Goal: Task Accomplishment & Management: Manage account settings

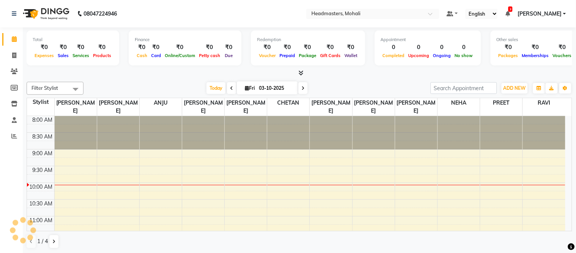
click at [526, 13] on ul "Default Panel My Panel English ENGLISH Español العربية मराठी हिंदी ગુજરાતી தமிழ…" at bounding box center [506, 14] width 127 height 10
click at [510, 13] on icon at bounding box center [508, 13] width 5 height 5
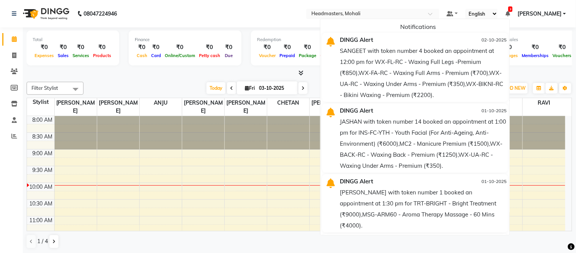
click at [237, 27] on nav "08047224946 Select Location × Headmasters, Mohali Default Panel My Panel Englis…" at bounding box center [288, 13] width 576 height 27
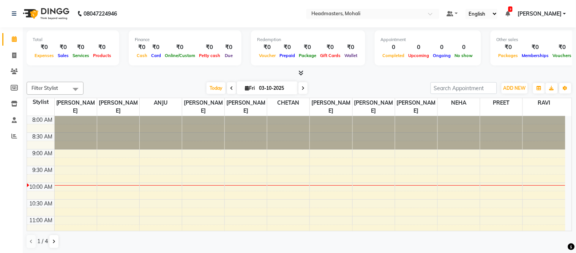
click at [522, 13] on ul "Default Panel My Panel English ENGLISH Español العربية मराठी हिंदी ગુજરાતી தமிழ…" at bounding box center [506, 14] width 127 height 10
click at [510, 13] on icon at bounding box center [508, 13] width 5 height 5
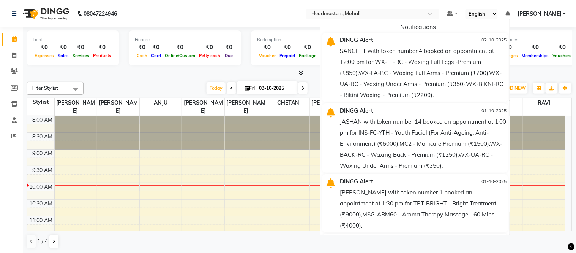
click at [510, 13] on icon at bounding box center [508, 13] width 5 height 5
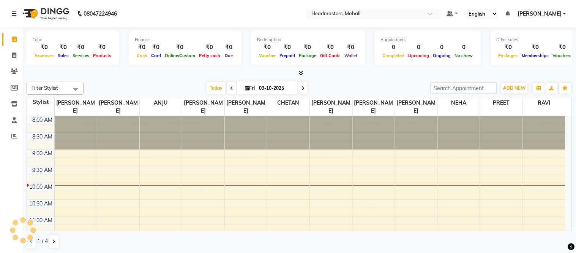
drag, startPoint x: 275, startPoint y: 13, endPoint x: 234, endPoint y: 4, distance: 41.6
click at [274, 13] on nav "08047224946 Select Location × Headmasters, Mohali Default Panel My Panel Englis…" at bounding box center [288, 13] width 576 height 27
click at [299, 70] on icon at bounding box center [301, 73] width 5 height 6
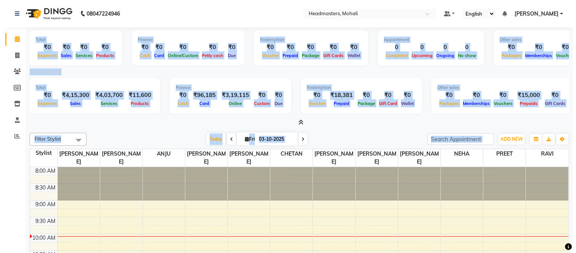
scroll to position [0, 58]
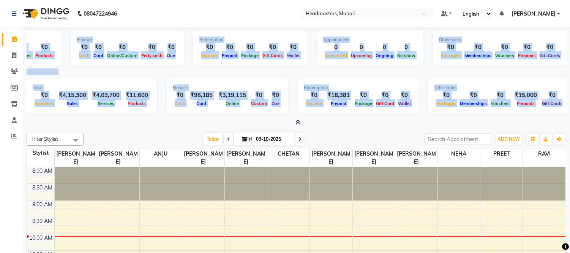
drag, startPoint x: 32, startPoint y: 36, endPoint x: 574, endPoint y: 116, distance: 548.1
click at [570, 116] on html "08047224946 Select Location × Headmasters, Mohali Default Panel My Panel Englis…" at bounding box center [285, 126] width 570 height 253
click at [355, 119] on div at bounding box center [297, 123] width 540 height 8
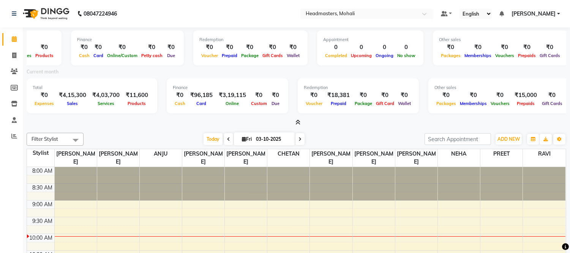
click at [304, 120] on div at bounding box center [297, 123] width 540 height 8
click at [301, 122] on div at bounding box center [297, 123] width 540 height 8
click at [299, 121] on icon at bounding box center [298, 122] width 5 height 6
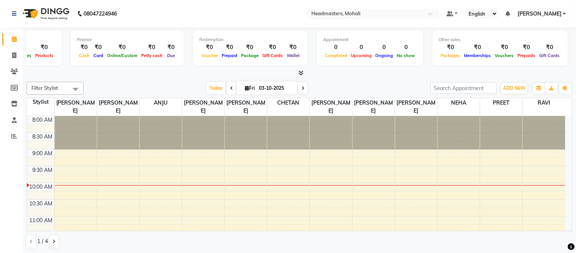
scroll to position [0, 51]
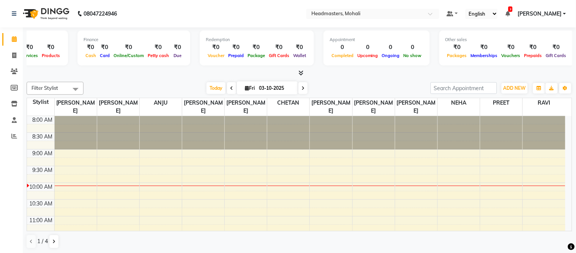
drag, startPoint x: 131, startPoint y: 69, endPoint x: 136, endPoint y: 41, distance: 28.4
click at [131, 67] on div "Total ₹0 Expenses ₹0 Sales ₹0 Services ₹0 Products Finance ₹0 Cash ₹0 Card ₹0 O…" at bounding box center [300, 52] width 546 height 50
click at [175, 23] on nav "08047224946 Select Location × Headmasters, Mohali Default Panel My Panel Englis…" at bounding box center [288, 13] width 576 height 27
click at [166, 3] on nav "08047224946 Select Location × Headmasters, Mohali Default Panel My Panel Englis…" at bounding box center [288, 13] width 576 height 27
click at [164, 2] on nav "08047224946 Select Location × Headmasters, Mohali Default Panel My Panel Englis…" at bounding box center [288, 13] width 576 height 27
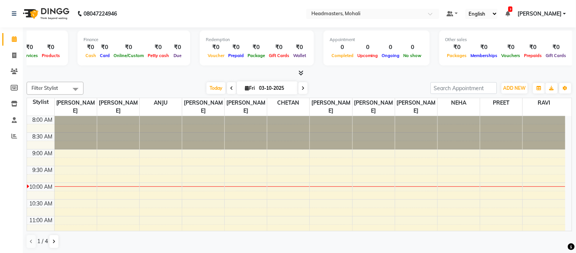
click at [513, 8] on span "3" at bounding box center [511, 8] width 4 height 5
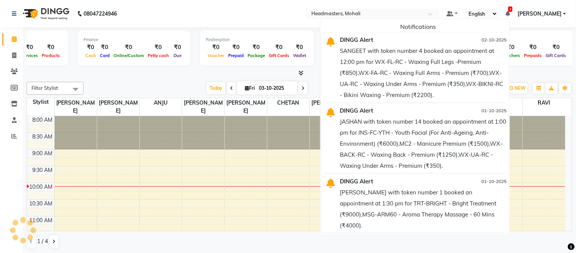
click at [513, 11] on span "3" at bounding box center [511, 8] width 4 height 5
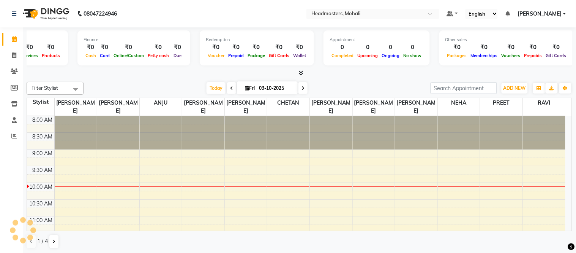
click at [526, 11] on ul "Default Panel My Panel English ENGLISH Español العربية मराठी हिंदी ગુજરાતી தமிழ…" at bounding box center [506, 14] width 127 height 10
click at [519, 16] on ul "Default Panel My Panel English ENGLISH Español العربية मराठी हिंदी ગુજરાતી தமிழ…" at bounding box center [506, 14] width 127 height 10
click at [510, 14] on icon at bounding box center [508, 13] width 5 height 5
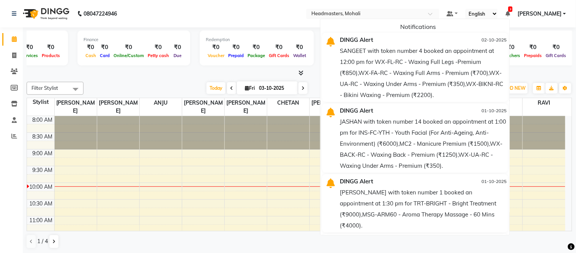
click at [270, 14] on nav "08047224946 Select Location × Headmasters, Mohali Default Panel My Panel Englis…" at bounding box center [288, 13] width 576 height 27
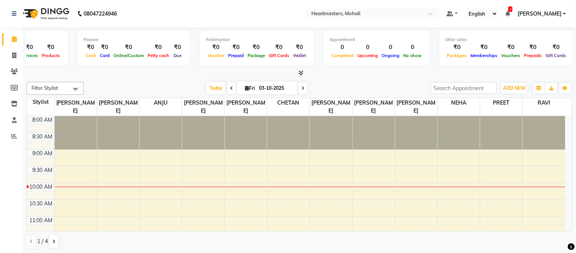
click at [513, 10] on span "3" at bounding box center [511, 8] width 4 height 5
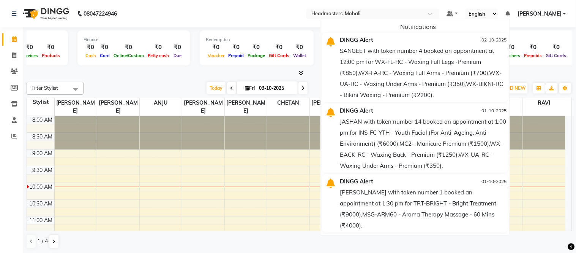
click at [304, 71] on div at bounding box center [300, 73] width 546 height 8
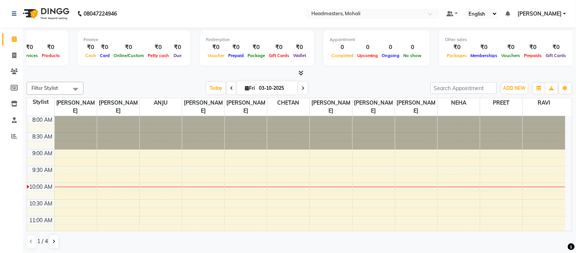
click at [299, 73] on icon at bounding box center [301, 73] width 5 height 6
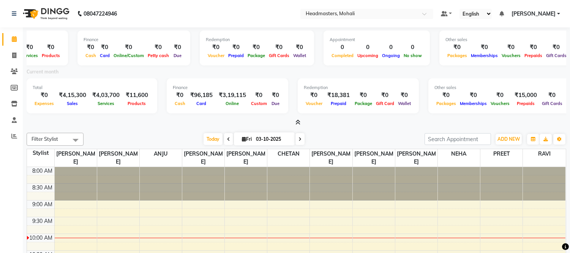
click at [293, 120] on span at bounding box center [297, 123] width 8 height 8
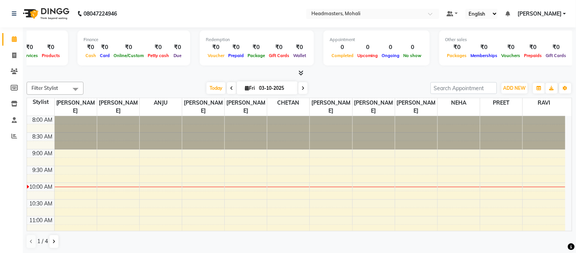
click at [248, 36] on div "Redemption ₹0 Voucher ₹0 Prepaid ₹0 Package ₹0 Gift Cards ₹0 Wallet" at bounding box center [257, 47] width 114 height 35
click at [16, 39] on icon at bounding box center [14, 39] width 5 height 6
click at [154, 13] on nav "08047224946 Select Location × Headmasters, Mohali Default Panel My Panel Englis…" at bounding box center [288, 13] width 576 height 27
drag, startPoint x: 124, startPoint y: 82, endPoint x: 236, endPoint y: 86, distance: 112.2
click at [127, 82] on div "Today Fri 03-10-2025" at bounding box center [257, 87] width 340 height 11
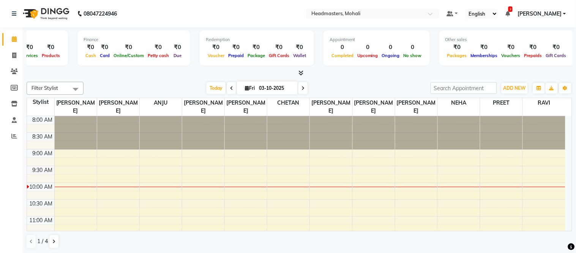
click at [303, 70] on icon at bounding box center [301, 73] width 5 height 6
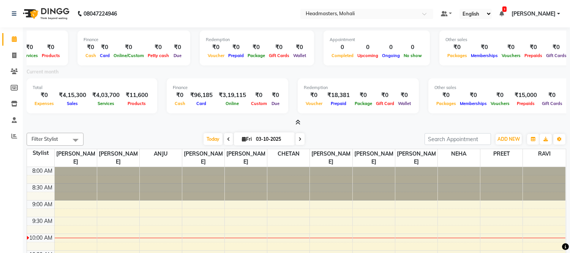
drag, startPoint x: 155, startPoint y: 6, endPoint x: 155, endPoint y: 2, distance: 3.8
click at [155, 5] on nav "08047224946 Select Location × Headmasters, Mohali Default Panel My Panel Englis…" at bounding box center [285, 13] width 570 height 27
click at [298, 121] on icon at bounding box center [298, 122] width 5 height 6
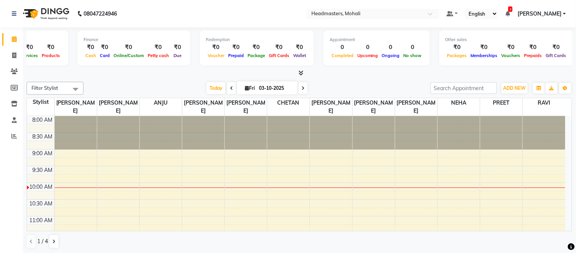
click at [510, 13] on icon at bounding box center [508, 13] width 5 height 5
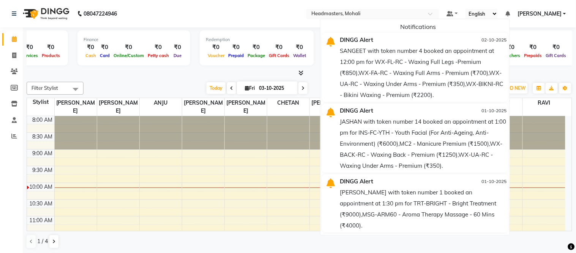
drag, startPoint x: 526, startPoint y: 42, endPoint x: 521, endPoint y: 79, distance: 37.2
click at [521, 79] on app-home "08047224946 Select Location × Headmasters, Mohali Default Panel My Panel Englis…" at bounding box center [288, 126] width 576 height 253
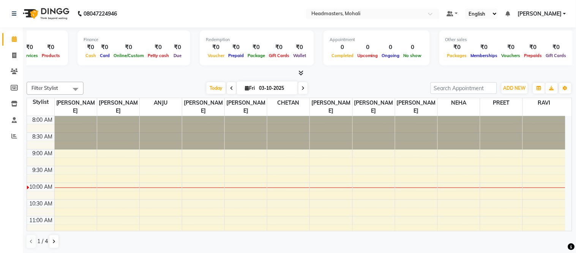
click at [538, 73] on div at bounding box center [300, 73] width 546 height 8
click at [513, 11] on span "3" at bounding box center [511, 8] width 4 height 5
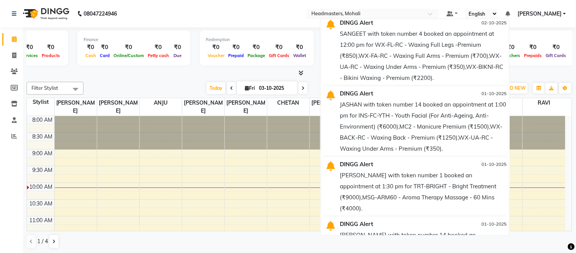
scroll to position [0, 0]
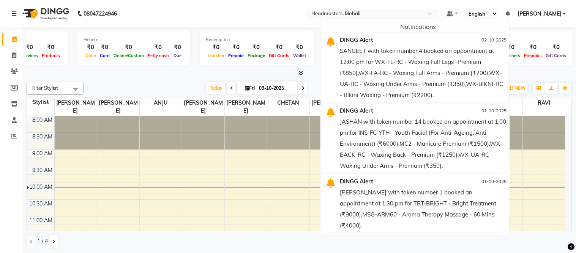
click at [510, 11] on icon at bounding box center [508, 13] width 5 height 5
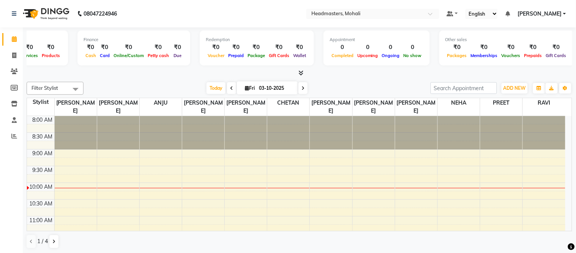
click at [301, 74] on icon at bounding box center [301, 73] width 5 height 6
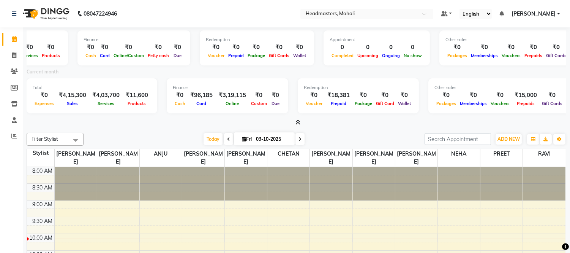
drag, startPoint x: 210, startPoint y: 23, endPoint x: 196, endPoint y: 0, distance: 26.3
click at [208, 18] on nav "08047224946 Select Location × Headmasters, Mohali Default Panel My Panel Englis…" at bounding box center [285, 13] width 570 height 27
drag, startPoint x: 154, startPoint y: 15, endPoint x: 159, endPoint y: 3, distance: 13.5
click at [154, 14] on nav "08047224946 Select Location × Headmasters, Mohali Default Panel My Panel Englis…" at bounding box center [285, 13] width 570 height 27
click at [297, 120] on icon at bounding box center [298, 122] width 5 height 6
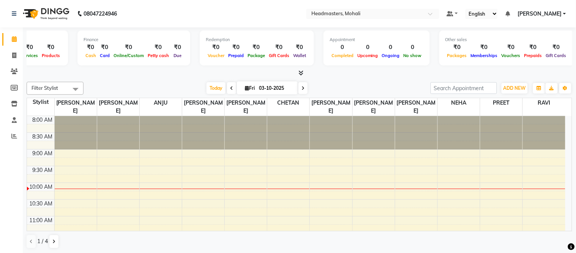
drag, startPoint x: 147, startPoint y: 80, endPoint x: 160, endPoint y: 18, distance: 63.3
click at [147, 79] on div "Filter Stylist Select All AARIF ANJANA ANJU BALWINDER BIMLA CHETAN HARRY MICHAE…" at bounding box center [300, 165] width 546 height 173
drag, startPoint x: 160, startPoint y: 18, endPoint x: 160, endPoint y: 0, distance: 17.9
click at [160, 14] on nav "08047224946 Select Location × Headmasters, Mohali Default Panel My Panel Englis…" at bounding box center [288, 13] width 576 height 27
click at [141, 11] on nav "08047224946 Select Location × Headmasters, Mohali Default Panel My Panel Englis…" at bounding box center [288, 13] width 576 height 27
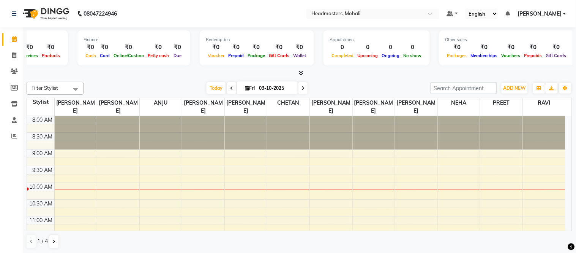
click at [161, 3] on nav "08047224946 Select Location × Headmasters, Mohali Default Panel My Panel Englis…" at bounding box center [288, 13] width 576 height 27
click at [302, 71] on icon at bounding box center [301, 73] width 5 height 6
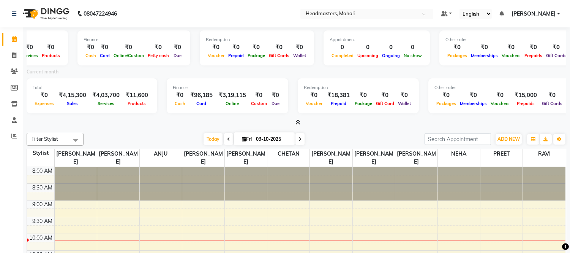
click at [298, 121] on icon at bounding box center [298, 122] width 5 height 6
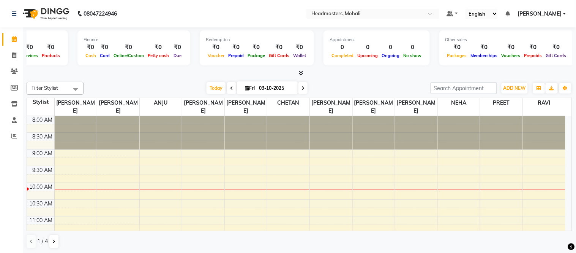
click at [173, 9] on nav "08047224946 Select Location × Headmasters, Mohali Default Panel My Panel Englis…" at bounding box center [288, 13] width 576 height 27
click at [123, 10] on div "08047224946" at bounding box center [64, 13] width 117 height 21
click at [300, 71] on icon at bounding box center [301, 73] width 5 height 6
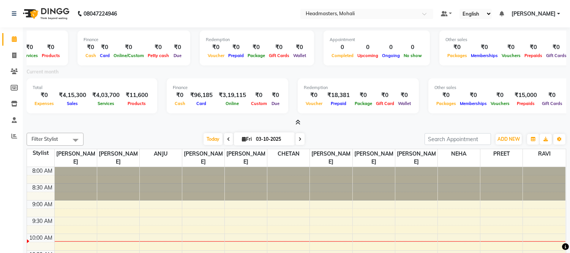
drag, startPoint x: 193, startPoint y: 6, endPoint x: 192, endPoint y: 1, distance: 5.1
click at [193, 4] on nav "08047224946 Select Location × Headmasters, Mohali Default Panel My Panel Englis…" at bounding box center [285, 13] width 570 height 27
click at [13, 35] on span at bounding box center [14, 39] width 13 height 9
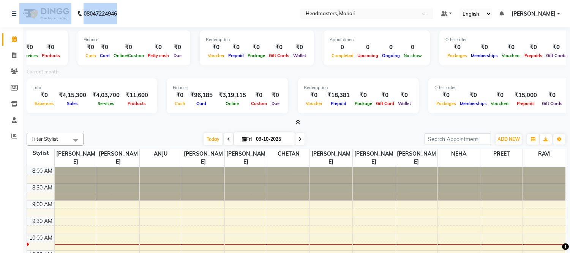
drag, startPoint x: 125, startPoint y: 14, endPoint x: 0, endPoint y: 6, distance: 124.9
click at [0, 6] on nav "08047224946 Need Help? Call us on 08047224946 Select Location × Headmasters, Mo…" at bounding box center [285, 13] width 570 height 27
click at [149, 12] on nav "08047224946 Select Location × Headmasters, Mohali Default Panel My Panel Englis…" at bounding box center [285, 13] width 570 height 27
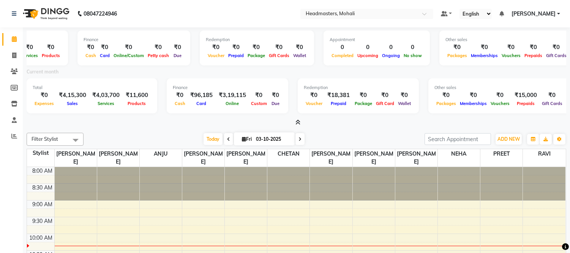
click at [299, 122] on icon at bounding box center [298, 122] width 5 height 6
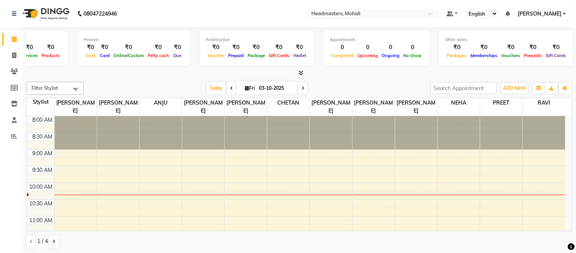
click at [286, 8] on nav "08047224946 Select Location × Headmasters, Mohali Default Panel My Panel Englis…" at bounding box center [288, 13] width 576 height 27
click at [164, 22] on nav "08047224946 Select Location × Headmasters, Mohali Default Panel My Panel Englis…" at bounding box center [288, 13] width 576 height 27
click at [299, 71] on icon at bounding box center [301, 73] width 5 height 6
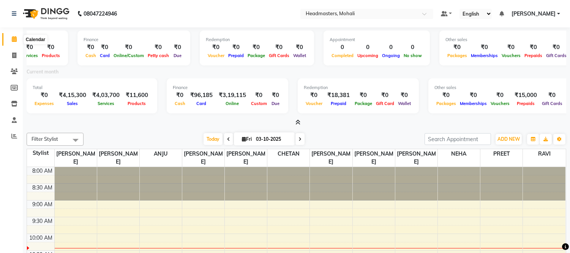
click at [13, 37] on icon at bounding box center [14, 39] width 5 height 6
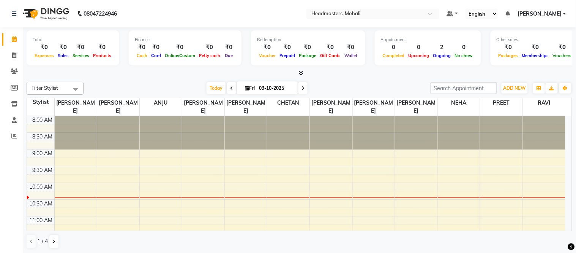
click at [299, 71] on icon at bounding box center [301, 73] width 5 height 6
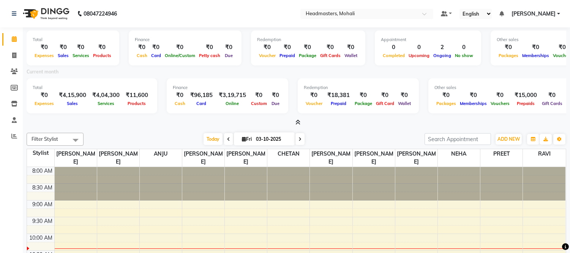
click at [296, 122] on icon at bounding box center [298, 122] width 5 height 6
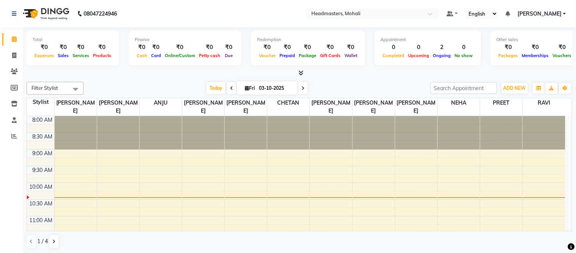
click at [355, 21] on nav "08047224946 Select Location × Headmasters, Mohali Default Panel My Panel Englis…" at bounding box center [288, 13] width 576 height 27
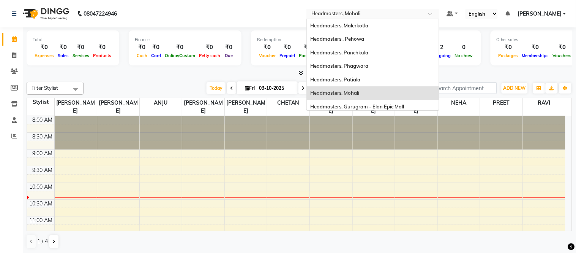
click at [374, 16] on input "text" at bounding box center [365, 15] width 110 height 8
click at [361, 78] on span "Headmasters, Patiala" at bounding box center [336, 79] width 50 height 6
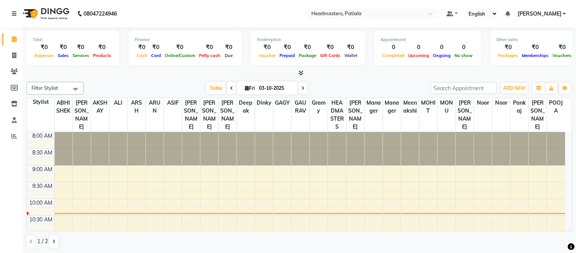
click at [301, 75] on icon at bounding box center [301, 73] width 5 height 6
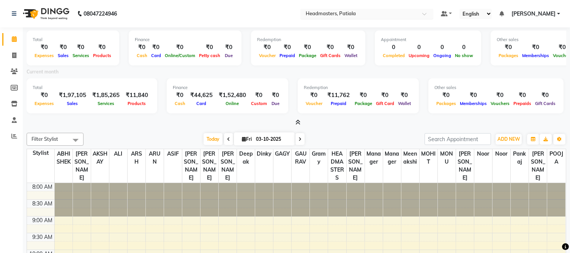
click at [358, 11] on input "text" at bounding box center [359, 15] width 110 height 8
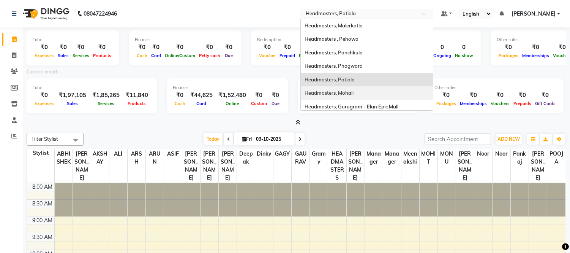
scroll to position [98, 0]
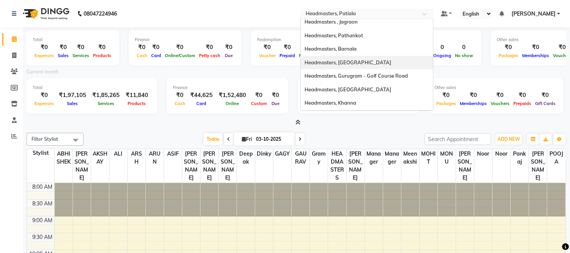
click at [368, 62] on span "Headmasters, [GEOGRAPHIC_DATA]" at bounding box center [348, 62] width 87 height 6
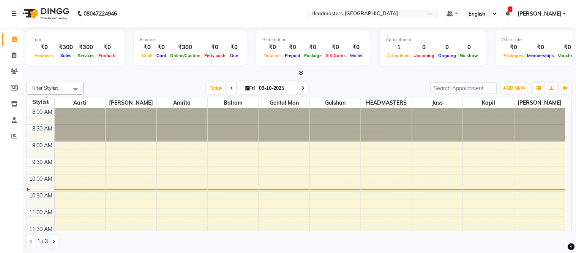
click at [297, 69] on span at bounding box center [300, 73] width 8 height 8
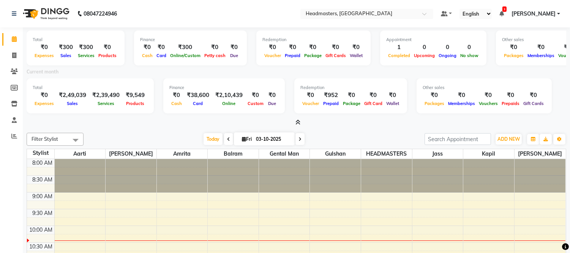
click at [504, 12] on icon at bounding box center [502, 13] width 5 height 5
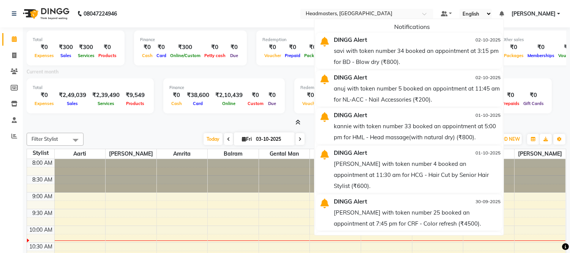
click at [504, 10] on span at bounding box center [502, 13] width 5 height 7
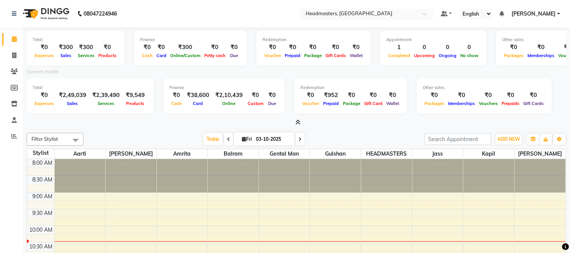
click at [432, 14] on span at bounding box center [428, 16] width 10 height 8
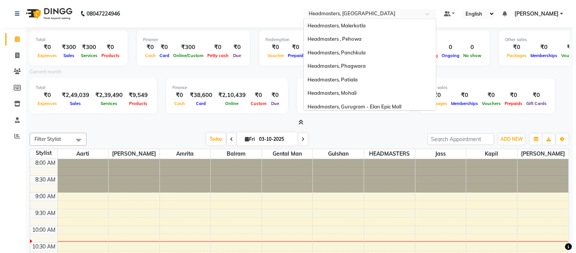
scroll to position [135, 0]
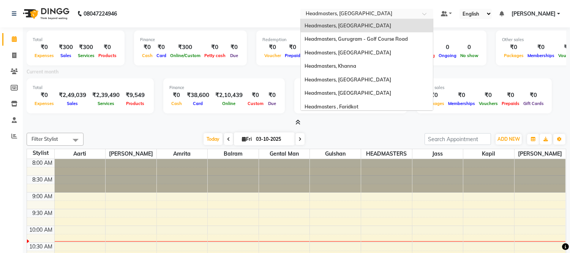
click at [432, 14] on span at bounding box center [428, 16] width 10 height 8
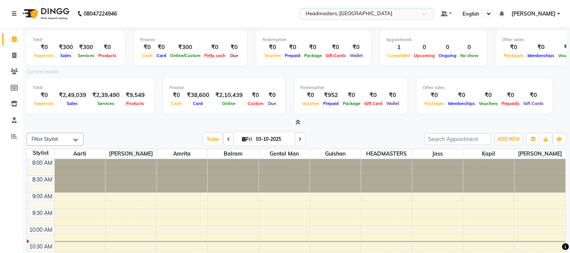
click at [251, 1] on nav "08047224946 Select Location × Headmasters, Jalandhar Default Panel My Panel Eng…" at bounding box center [285, 13] width 570 height 27
click at [15, 36] on icon at bounding box center [14, 39] width 5 height 6
click at [507, 8] on span "3" at bounding box center [505, 8] width 4 height 5
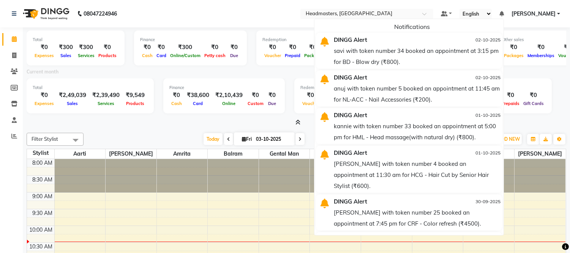
drag, startPoint x: 519, startPoint y: 48, endPoint x: 518, endPoint y: 62, distance: 14.9
click at [518, 62] on app-home "08047224946 Select Location × Headmasters, Jalandhar Default Panel My Panel Eng…" at bounding box center [285, 152] width 570 height 304
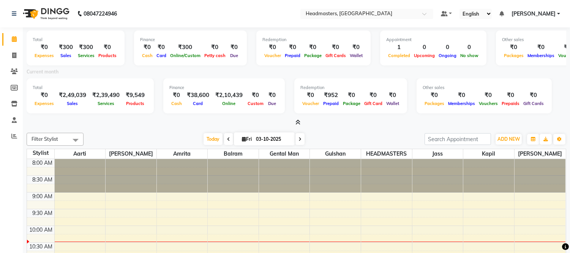
click at [546, 71] on div "Current month" at bounding box center [296, 73] width 551 height 11
click at [492, 13] on select "English ENGLISH Español العربية मराठी हिंदी ગુજરાતી தமிழ் 中文" at bounding box center [476, 14] width 32 height 10
click at [492, 14] on select "English ENGLISH Español العربية मराठी हिंदी ગુજરાતી தமிழ் 中文" at bounding box center [476, 14] width 32 height 10
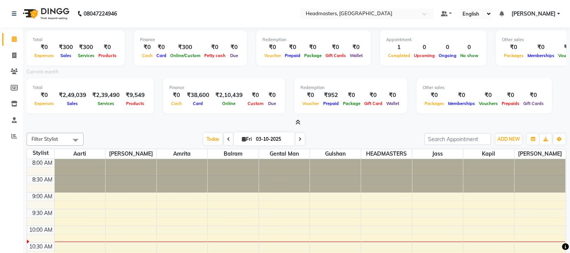
click at [294, 119] on span at bounding box center [297, 123] width 8 height 8
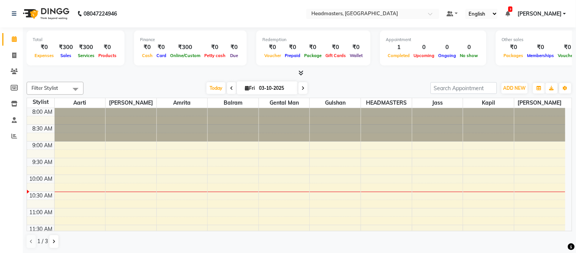
click at [210, 6] on nav "08047224946 Select Location × Headmasters, Jalandhar Default Panel My Panel Eng…" at bounding box center [288, 13] width 576 height 27
click at [160, 8] on nav "08047224946 Select Location × Headmasters, Jalandhar Default Panel My Panel Eng…" at bounding box center [288, 13] width 576 height 27
click at [151, 14] on nav "08047224946 Select Location × Headmasters, Jalandhar Default Panel My Panel Eng…" at bounding box center [288, 13] width 576 height 27
click at [133, 6] on nav "08047224946 Select Location × Headmasters, Jalandhar Default Panel My Panel Eng…" at bounding box center [288, 13] width 576 height 27
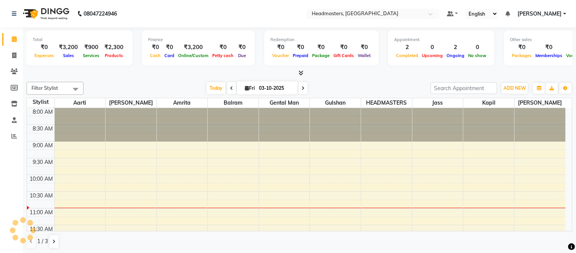
select select "en"
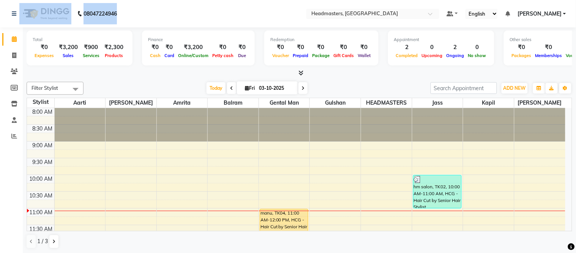
drag, startPoint x: 123, startPoint y: 10, endPoint x: 0, endPoint y: 16, distance: 122.9
click at [0, 16] on nav "08047224946 Select Location × Headmasters, Jalandhar Default Panel My Panel Eng…" at bounding box center [288, 13] width 576 height 27
drag, startPoint x: 164, startPoint y: 16, endPoint x: 165, endPoint y: 2, distance: 14.5
click at [164, 16] on nav "08047224946 Select Location × Headmasters, Jalandhar Default Panel My Panel Eng…" at bounding box center [288, 13] width 576 height 27
click at [132, 24] on nav "08047224946 Select Location × Headmasters, Jalandhar Default Panel My Panel Eng…" at bounding box center [288, 13] width 576 height 27
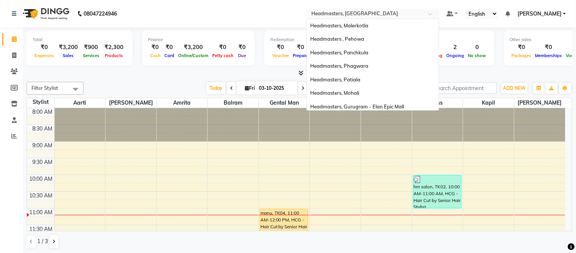
click at [347, 11] on input "text" at bounding box center [365, 15] width 110 height 8
click at [359, 90] on span "Headmasters, Mohali" at bounding box center [335, 93] width 49 height 6
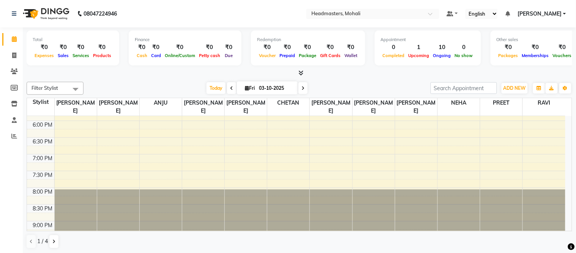
scroll to position [347, 0]
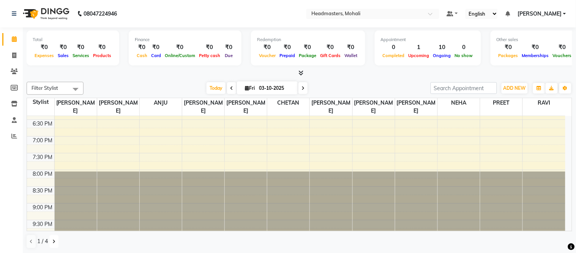
click at [56, 241] on button at bounding box center [53, 241] width 9 height 13
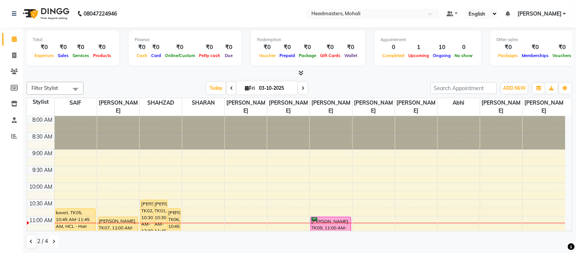
scroll to position [98, 0]
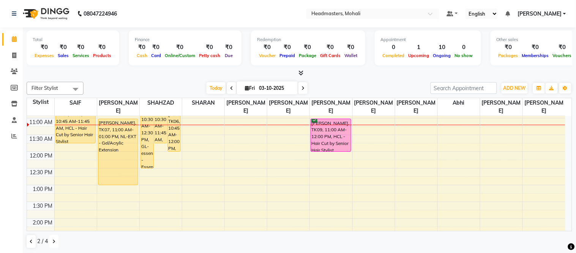
click at [54, 240] on icon at bounding box center [53, 241] width 3 height 5
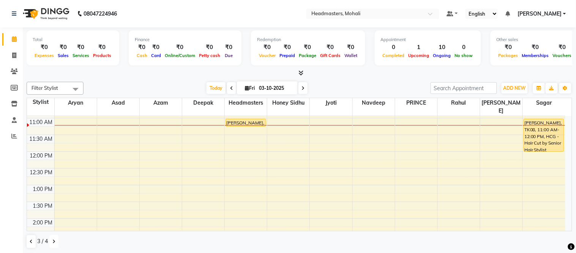
drag, startPoint x: 54, startPoint y: 239, endPoint x: 57, endPoint y: 238, distance: 4.0
click at [54, 239] on icon at bounding box center [53, 241] width 3 height 5
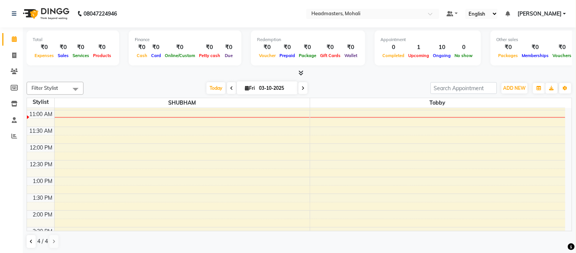
scroll to position [0, 0]
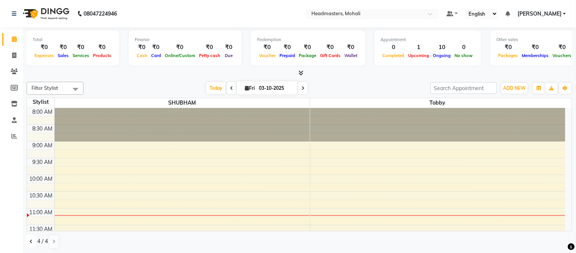
click at [33, 242] on button at bounding box center [31, 241] width 9 height 13
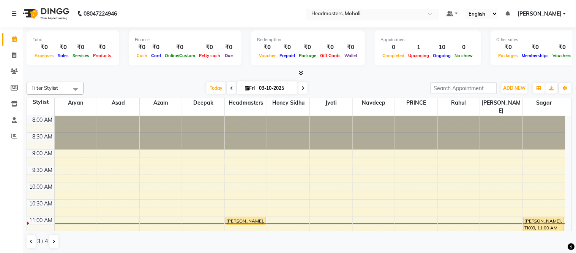
click at [347, 13] on input "text" at bounding box center [365, 15] width 110 height 8
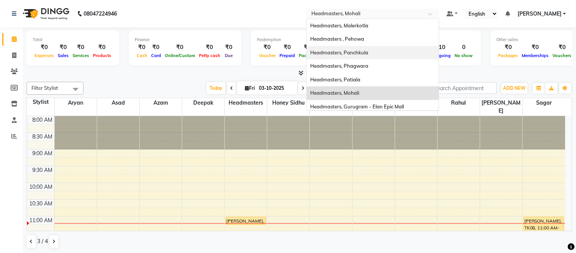
click at [369, 49] on span "Headmasters, Panchkula" at bounding box center [340, 52] width 58 height 6
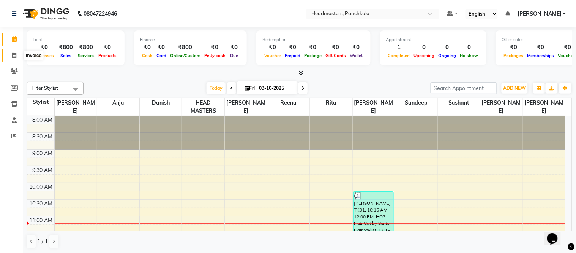
click at [14, 54] on icon at bounding box center [14, 55] width 4 height 6
select select "service"
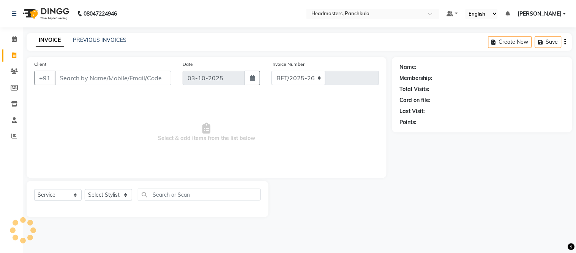
select select "7376"
type input "3297"
click at [101, 39] on link "PREVIOUS INVOICES" at bounding box center [100, 39] width 54 height 7
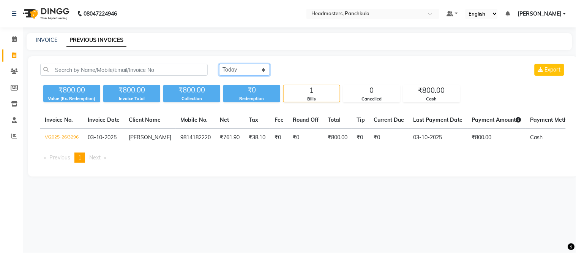
click at [242, 69] on select "Today Yesterday Custom Range" at bounding box center [244, 70] width 51 height 12
click at [219, 64] on select "Today Yesterday Custom Range" at bounding box center [244, 70] width 51 height 12
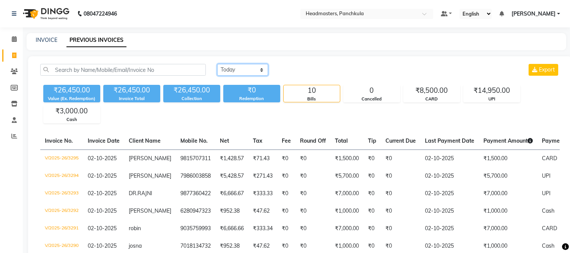
click at [238, 69] on select "Today Yesterday Custom Range" at bounding box center [242, 70] width 51 height 12
select select "range"
click at [217, 64] on select "Today Yesterday Custom Range" at bounding box center [242, 70] width 51 height 12
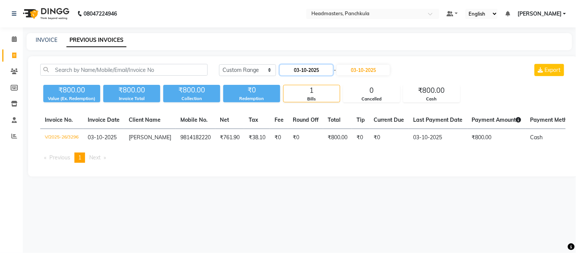
click at [295, 67] on input "03-10-2025" at bounding box center [306, 70] width 53 height 11
select select "10"
select select "2025"
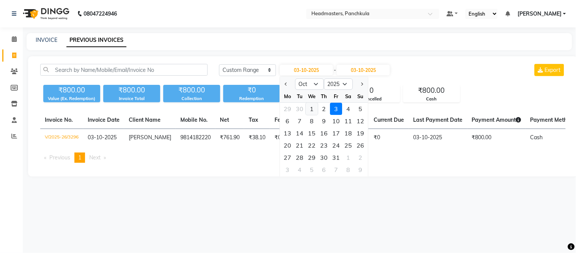
click at [312, 107] on div "1" at bounding box center [312, 109] width 12 height 12
type input "01-10-2025"
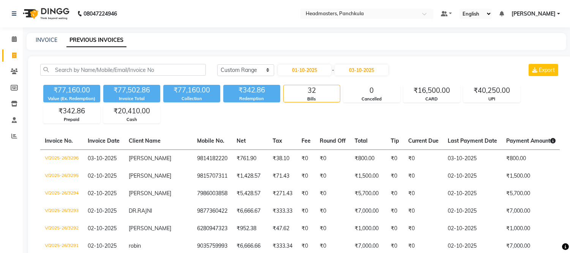
drag, startPoint x: 367, startPoint y: 68, endPoint x: 369, endPoint y: 75, distance: 7.5
click at [367, 68] on input "03-10-2025" at bounding box center [361, 70] width 53 height 11
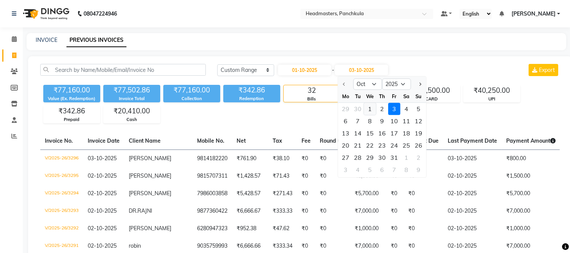
click at [369, 103] on div "1" at bounding box center [370, 109] width 12 height 12
type input "01-10-2025"
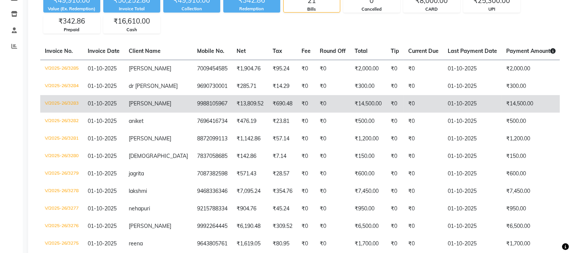
scroll to position [98, 0]
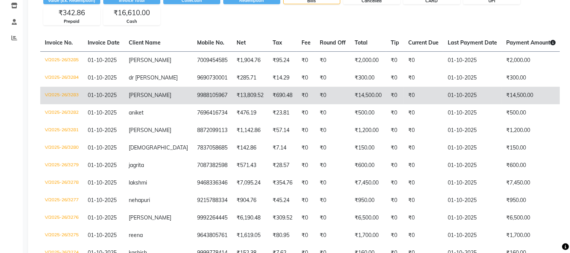
click at [160, 96] on td "MAHAK" at bounding box center [158, 95] width 68 height 17
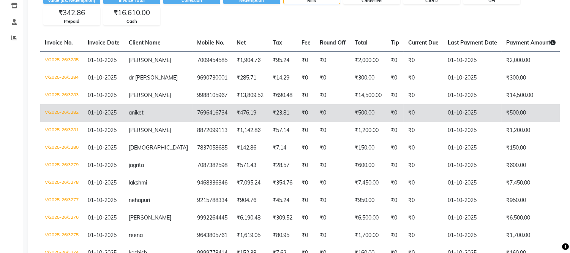
scroll to position [0, 0]
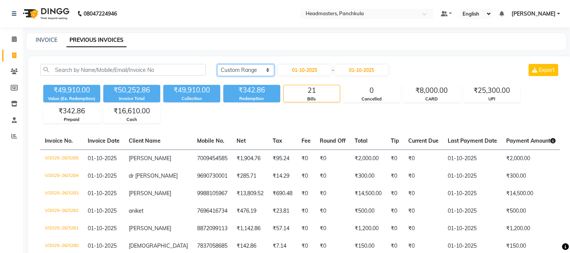
click at [267, 69] on select "Today Yesterday Custom Range" at bounding box center [245, 70] width 57 height 12
select select "yesterday"
click at [217, 64] on select "Today Yesterday Custom Range" at bounding box center [245, 70] width 57 height 12
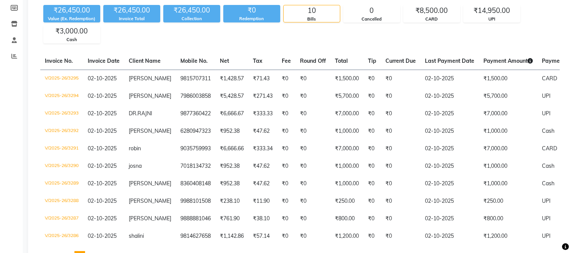
scroll to position [98, 0]
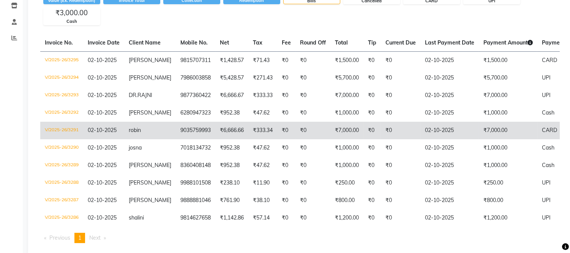
click at [149, 128] on td "robin" at bounding box center [150, 130] width 52 height 17
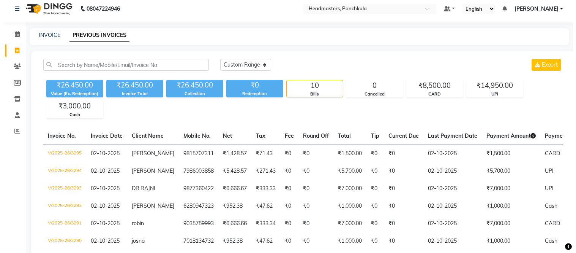
scroll to position [0, 0]
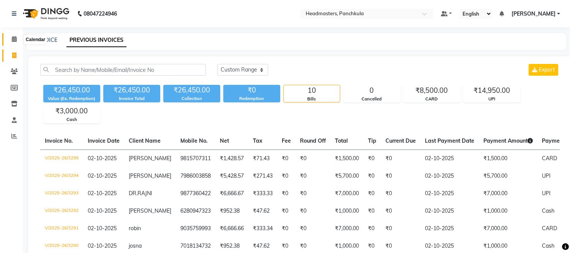
click at [10, 41] on span at bounding box center [14, 39] width 13 height 9
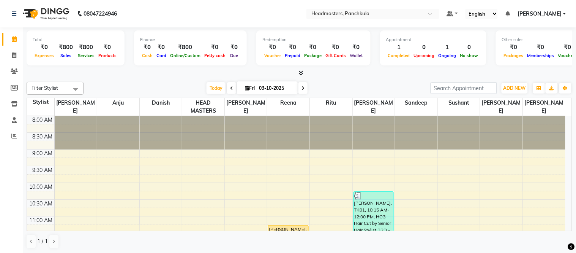
click at [13, 33] on link "Calendar" at bounding box center [11, 39] width 18 height 13
drag, startPoint x: 147, startPoint y: 17, endPoint x: 149, endPoint y: 4, distance: 12.6
click at [147, 13] on nav "08047224946 Select Location × Headmasters, Panchkula Default Panel My Panel Eng…" at bounding box center [288, 13] width 576 height 27
click at [14, 39] on icon at bounding box center [14, 39] width 5 height 6
click at [302, 73] on icon at bounding box center [301, 73] width 5 height 6
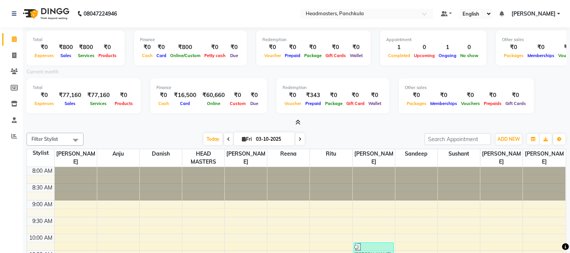
click at [5, 43] on link "Calendar" at bounding box center [11, 39] width 18 height 13
click at [9, 40] on span at bounding box center [14, 39] width 13 height 9
click at [1, 54] on li "Invoice" at bounding box center [11, 56] width 23 height 16
click at [9, 55] on span at bounding box center [14, 55] width 13 height 9
select select "service"
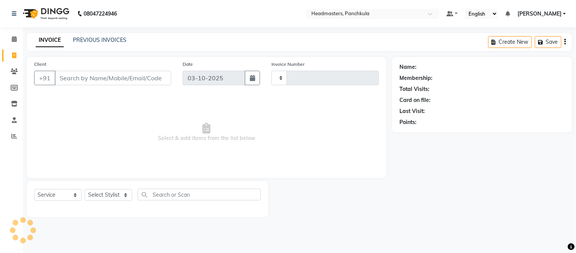
type input "3297"
select select "7376"
click at [16, 11] on icon at bounding box center [14, 13] width 5 height 5
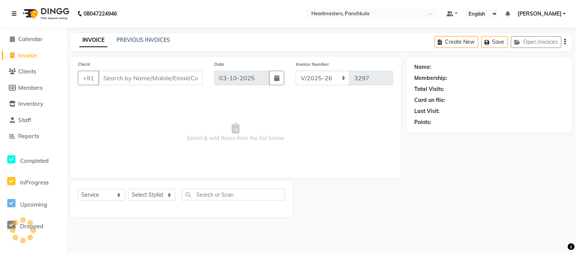
click at [16, 10] on link at bounding box center [16, 13] width 8 height 21
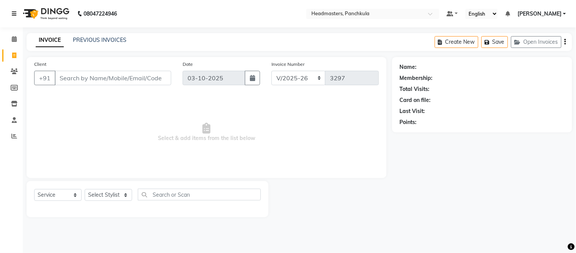
click at [13, 13] on icon at bounding box center [14, 13] width 5 height 5
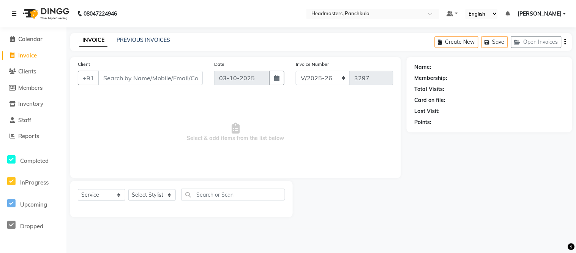
click at [13, 13] on icon at bounding box center [14, 13] width 5 height 5
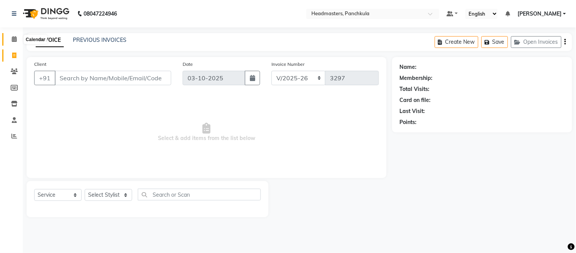
click at [10, 39] on span at bounding box center [14, 39] width 13 height 9
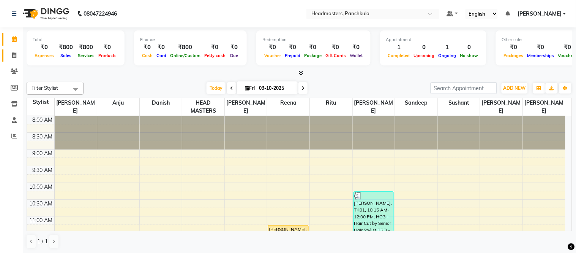
click at [14, 54] on icon at bounding box center [14, 55] width 4 height 6
select select "service"
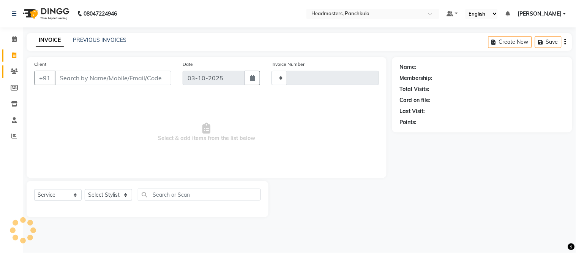
type input "3297"
select select "7376"
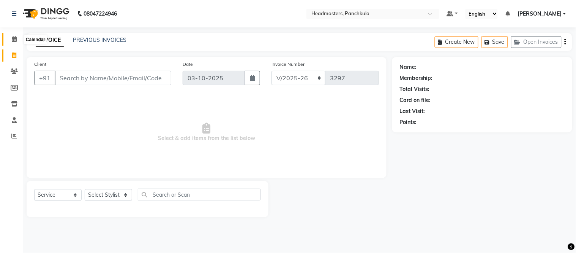
click at [12, 38] on icon at bounding box center [14, 39] width 5 height 6
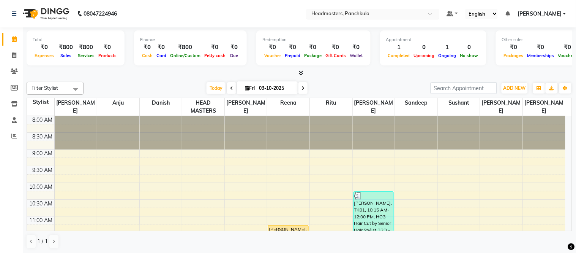
click at [354, 11] on input "text" at bounding box center [365, 15] width 110 height 8
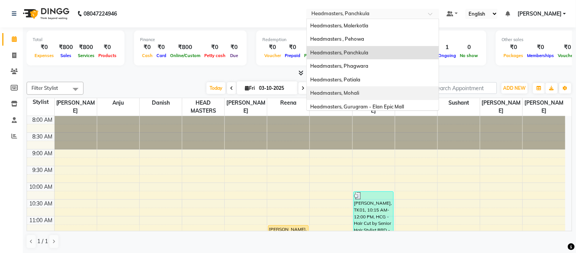
click at [363, 87] on div "Headmasters, Mohali" at bounding box center [373, 93] width 132 height 14
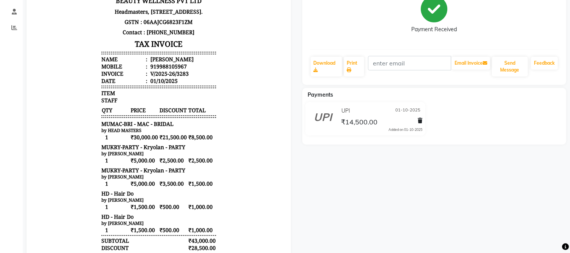
scroll to position [75, 0]
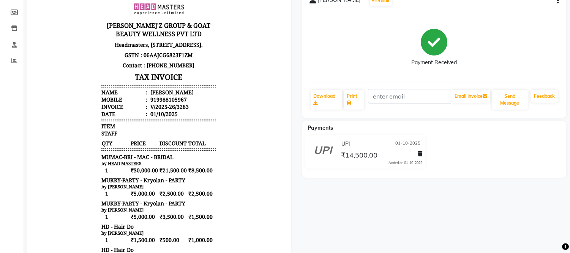
click at [557, 1] on icon "button" at bounding box center [558, 1] width 2 height 0
click at [528, 4] on div "Edit Item Staff" at bounding box center [520, 6] width 52 height 10
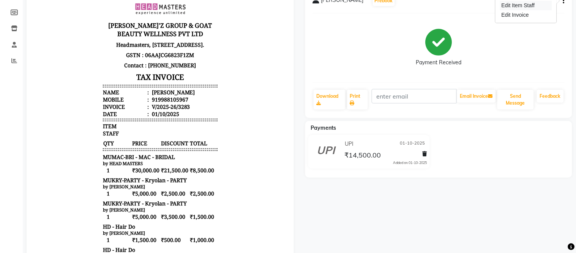
select select
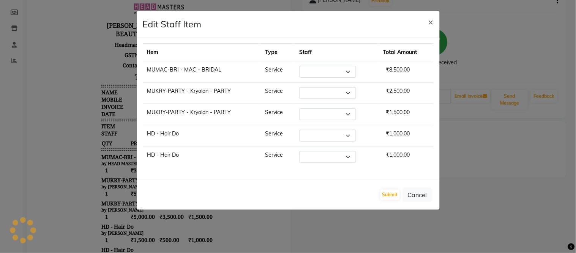
select select "64002"
select select "64053"
select select "66077"
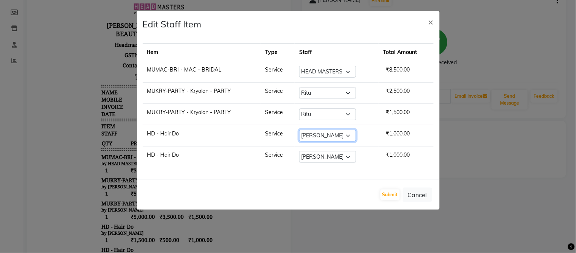
click at [328, 138] on select "Select Amjad Anju Danish HEAD MASTERS Parveen Reena Ritu Saddam Sandeep Sushant…" at bounding box center [327, 136] width 57 height 12
select select "64054"
click at [299, 130] on select "Select Amjad Anju Danish HEAD MASTERS Parveen Reena Ritu Saddam Sandeep Sushant…" at bounding box center [327, 136] width 57 height 12
click at [401, 195] on div "Submit Cancel" at bounding box center [288, 194] width 303 height 30
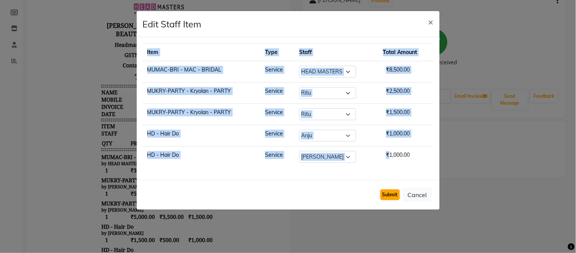
click at [401, 195] on div "Submit Cancel" at bounding box center [288, 194] width 303 height 30
click at [397, 196] on button "Submit" at bounding box center [390, 194] width 19 height 11
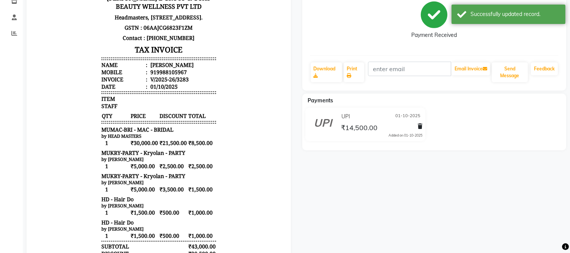
scroll to position [0, 0]
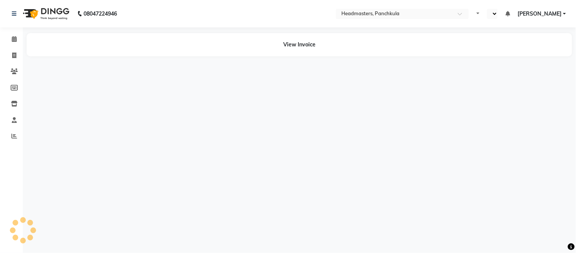
select select "en"
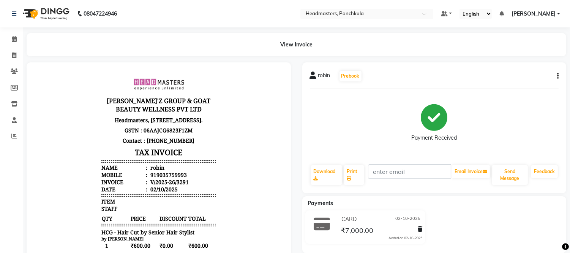
click at [557, 76] on icon "button" at bounding box center [558, 76] width 2 height 0
click at [512, 79] on div "Edit Item Staff" at bounding box center [520, 81] width 52 height 10
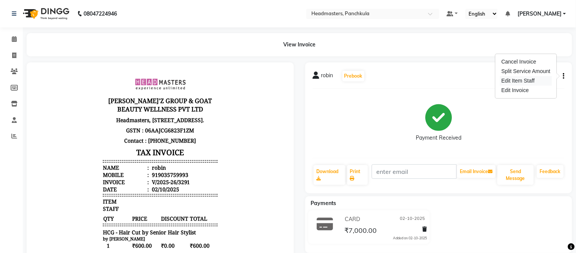
select select
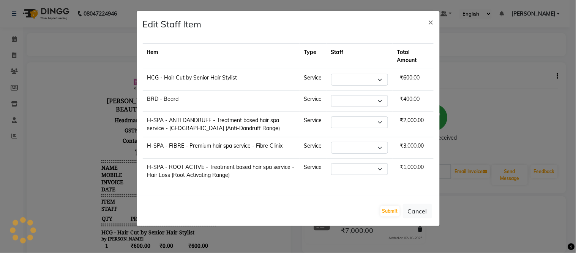
select select "64060"
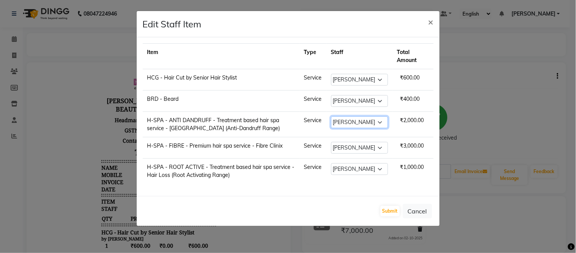
click at [354, 123] on select "Select [PERSON_NAME] Danish HEAD [PERSON_NAME] [PERSON_NAME] Ritu [PERSON_NAME]…" at bounding box center [359, 122] width 57 height 12
select select "64061"
click at [331, 116] on select "Select [PERSON_NAME] Danish HEAD [PERSON_NAME] [PERSON_NAME] Ritu [PERSON_NAME]…" at bounding box center [359, 122] width 57 height 12
click at [347, 149] on select "Select [PERSON_NAME] Danish HEAD [PERSON_NAME] [PERSON_NAME] Ritu [PERSON_NAME]…" at bounding box center [359, 148] width 57 height 12
select select "64061"
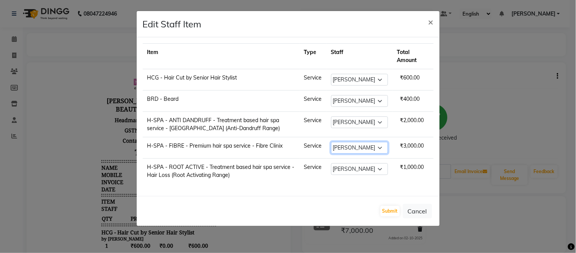
click at [331, 142] on select "Select [PERSON_NAME] Danish HEAD [PERSON_NAME] [PERSON_NAME] Ritu [PERSON_NAME]…" at bounding box center [359, 148] width 57 height 12
click at [355, 166] on select "Select [PERSON_NAME] Danish HEAD [PERSON_NAME] [PERSON_NAME] Ritu [PERSON_NAME]…" at bounding box center [359, 169] width 57 height 12
select select "64061"
click at [331, 163] on select "Select [PERSON_NAME] Danish HEAD [PERSON_NAME] [PERSON_NAME] Ritu [PERSON_NAME]…" at bounding box center [359, 169] width 57 height 12
click at [386, 213] on button "Submit" at bounding box center [390, 211] width 19 height 11
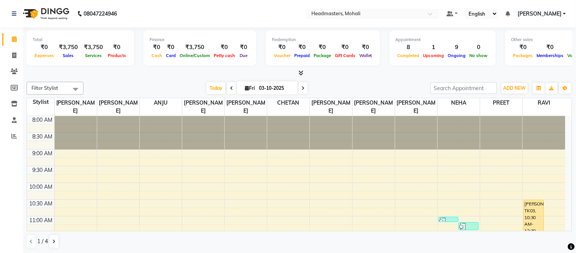
click at [177, 17] on nav "08047224946 Select Location × Headmasters, Mohali Default Panel My Panel Englis…" at bounding box center [288, 13] width 576 height 27
drag, startPoint x: 135, startPoint y: 5, endPoint x: 135, endPoint y: 1, distance: 4.2
click at [135, 5] on nav "08047224946 Select Location × Headmasters, Mohali Default Panel My Panel Englis…" at bounding box center [288, 13] width 576 height 27
click at [361, 13] on input "text" at bounding box center [365, 15] width 110 height 8
click at [13, 34] on link "Calendar" at bounding box center [11, 39] width 18 height 13
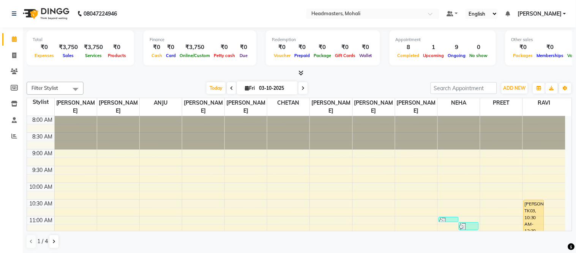
click at [145, 1] on nav "08047224946 Select Location × Headmasters, Mohali Default Panel My Panel Englis…" at bounding box center [288, 13] width 576 height 27
click at [8, 43] on span at bounding box center [14, 39] width 13 height 9
click at [16, 37] on icon at bounding box center [14, 39] width 5 height 6
drag, startPoint x: 17, startPoint y: 30, endPoint x: 13, endPoint y: 39, distance: 10.0
click at [14, 37] on div "Calendar Invoice Clients Members Inventory Staff Reports Completed InProgress U…" at bounding box center [51, 132] width 103 height 220
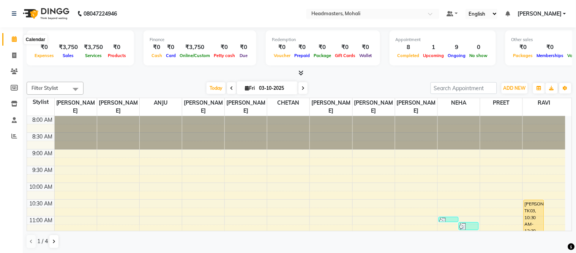
click at [13, 39] on icon at bounding box center [14, 39] width 5 height 6
click at [304, 71] on div at bounding box center [300, 73] width 546 height 8
click at [302, 71] on icon at bounding box center [301, 73] width 5 height 6
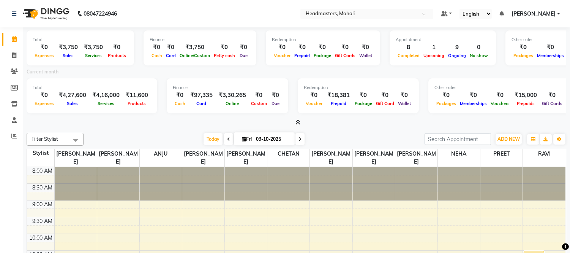
click at [145, 124] on div at bounding box center [297, 123] width 540 height 8
drag, startPoint x: 147, startPoint y: 17, endPoint x: 147, endPoint y: 0, distance: 16.7
click at [147, 14] on nav "08047224946 Select Location × Headmasters, Mohali Default Panel My Panel Englis…" at bounding box center [285, 13] width 570 height 27
